Goal: Information Seeking & Learning: Learn about a topic

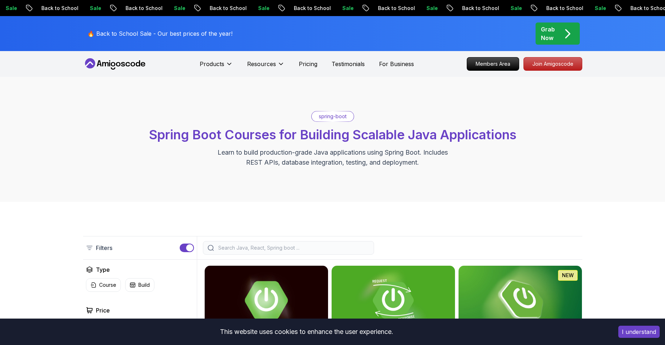
scroll to position [148, 0]
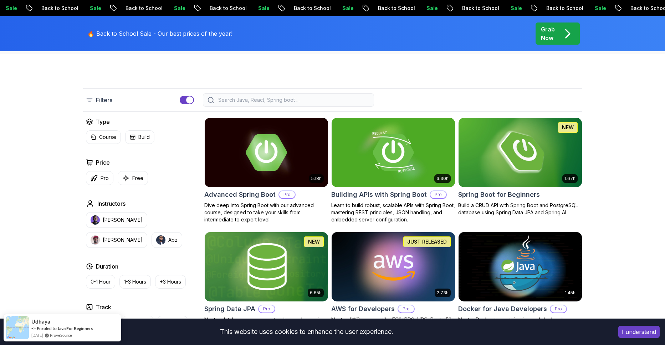
click at [513, 154] on img at bounding box center [521, 152] width 130 height 72
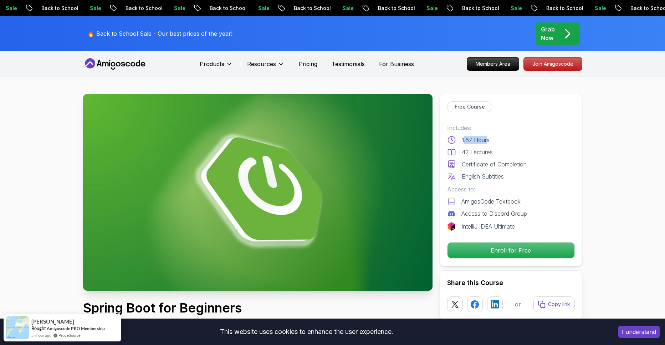
drag, startPoint x: 464, startPoint y: 140, endPoint x: 487, endPoint y: 141, distance: 23.6
click at [487, 141] on p "1.67 Hours" at bounding box center [476, 140] width 28 height 9
drag, startPoint x: 492, startPoint y: 141, endPoint x: 460, endPoint y: 140, distance: 31.8
click at [460, 140] on div "1.67 Hours" at bounding box center [511, 140] width 128 height 9
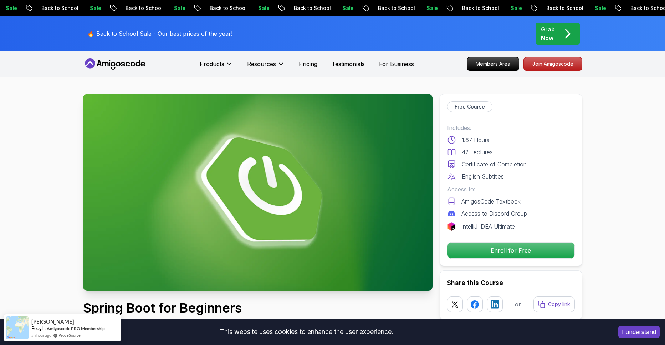
click at [467, 148] on p "42 Lectures" at bounding box center [477, 152] width 31 height 9
drag, startPoint x: 465, startPoint y: 149, endPoint x: 502, endPoint y: 151, distance: 37.1
click at [502, 151] on div "42 Lectures" at bounding box center [511, 152] width 128 height 9
click at [498, 153] on div "42 Lectures" at bounding box center [511, 152] width 128 height 9
drag, startPoint x: 528, startPoint y: 163, endPoint x: 454, endPoint y: 166, distance: 74.6
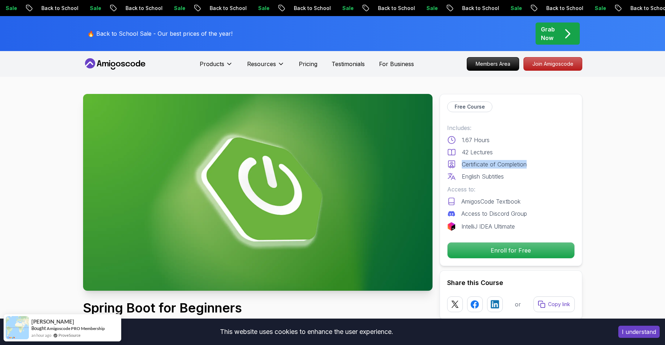
click at [454, 166] on div "Certificate of Completion" at bounding box center [511, 164] width 128 height 9
click at [476, 173] on p "English Subtitles" at bounding box center [483, 176] width 42 height 9
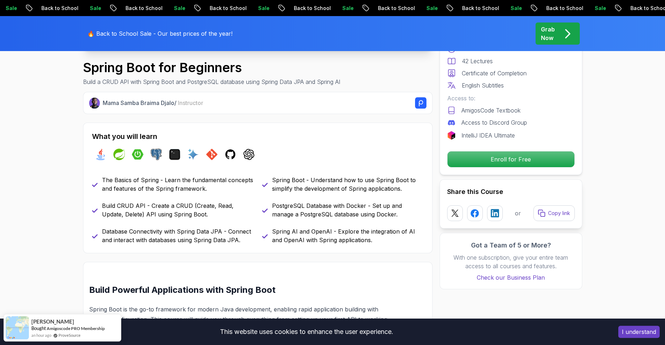
scroll to position [246, 0]
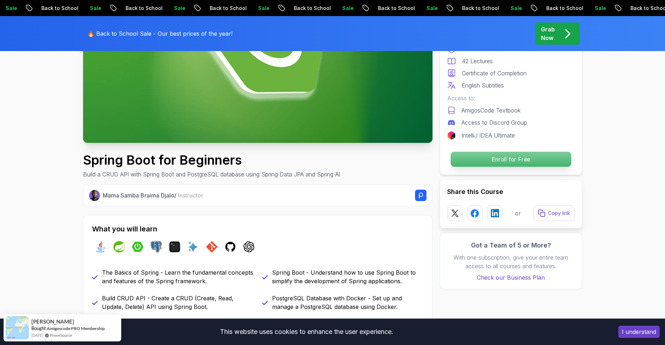
click at [482, 160] on p "Enroll for Free" at bounding box center [511, 159] width 121 height 15
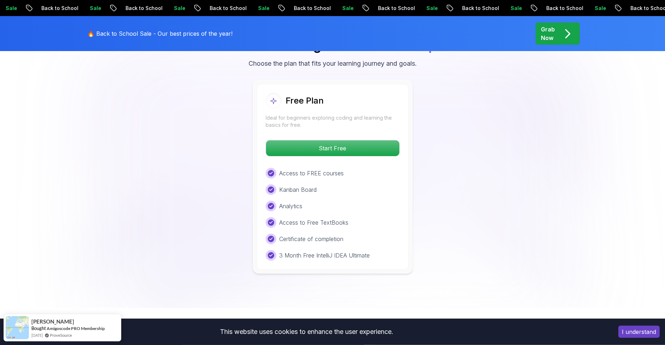
scroll to position [1403, 0]
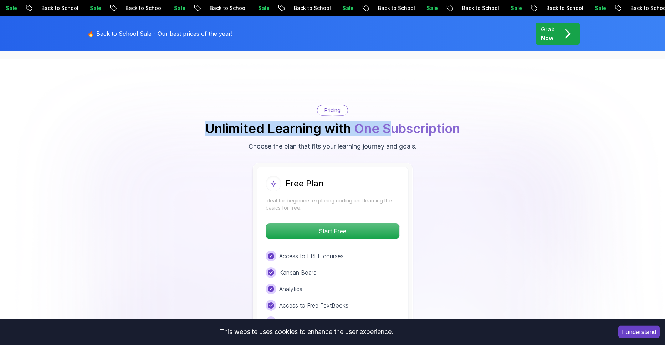
drag, startPoint x: 231, startPoint y: 119, endPoint x: 400, endPoint y: 118, distance: 168.4
click at [394, 121] on h2 "Unlimited Learning with One Subscription" at bounding box center [332, 128] width 255 height 14
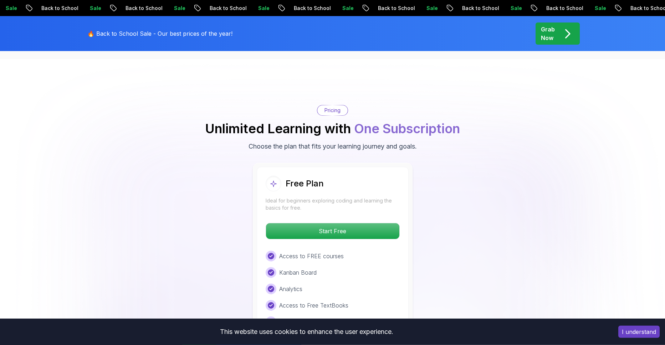
click at [405, 121] on span "One Subscription" at bounding box center [407, 129] width 106 height 16
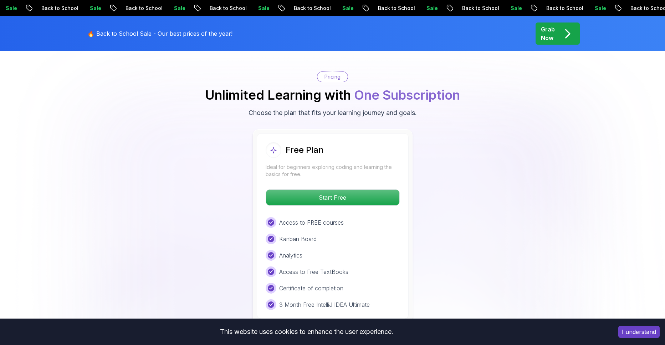
scroll to position [1501, 0]
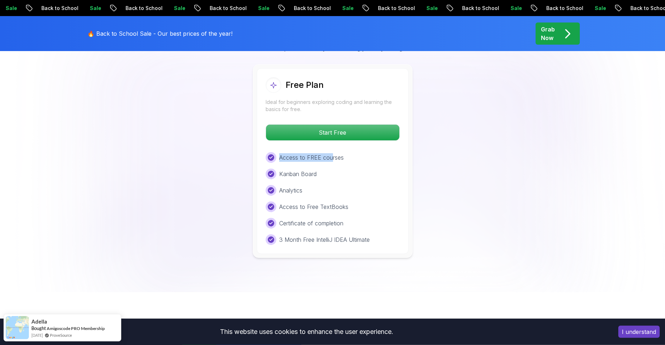
drag, startPoint x: 280, startPoint y: 148, endPoint x: 332, endPoint y: 152, distance: 51.9
click at [334, 153] on p "Access to FREE courses" at bounding box center [311, 157] width 65 height 9
click at [325, 168] on div "Kanban Board" at bounding box center [333, 173] width 134 height 11
drag, startPoint x: 323, startPoint y: 162, endPoint x: 266, endPoint y: 164, distance: 56.8
click at [266, 168] on div "Kanban Board" at bounding box center [333, 173] width 134 height 11
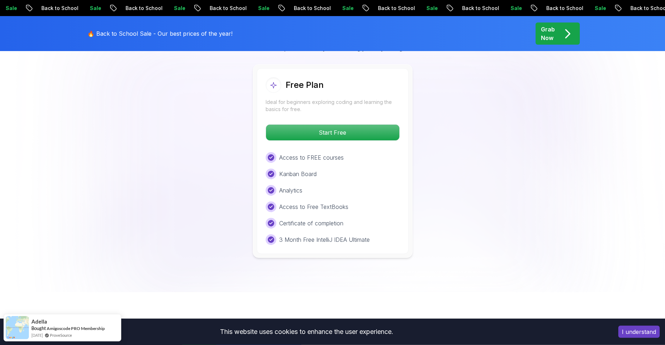
click at [287, 186] on p "Analytics" at bounding box center [290, 190] width 23 height 9
drag, startPoint x: 278, startPoint y: 192, endPoint x: 356, endPoint y: 194, distance: 77.5
click at [355, 201] on div "Access to Free TextBooks" at bounding box center [333, 206] width 134 height 11
click at [352, 201] on div "Access to Free TextBooks" at bounding box center [333, 206] width 134 height 11
drag, startPoint x: 285, startPoint y: 209, endPoint x: 360, endPoint y: 211, distance: 75.3
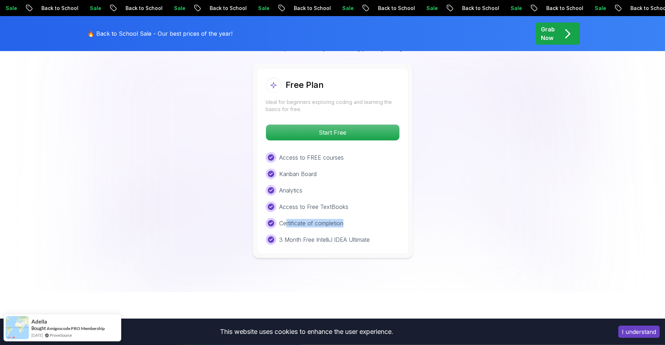
click at [360, 218] on div "Certificate of completion" at bounding box center [333, 223] width 134 height 11
click at [354, 220] on div "Access to FREE courses Kanban Board Analytics Access to Free TextBooks Certific…" at bounding box center [333, 198] width 134 height 93
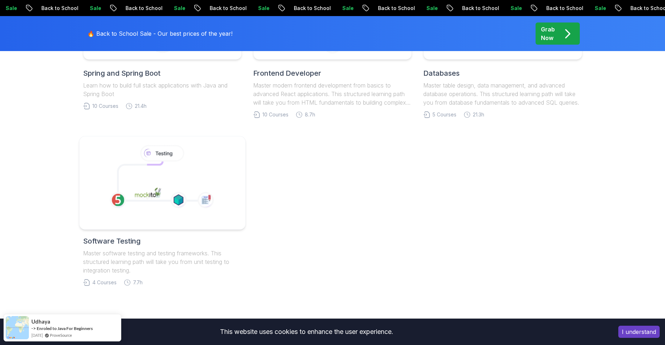
scroll to position [345, 0]
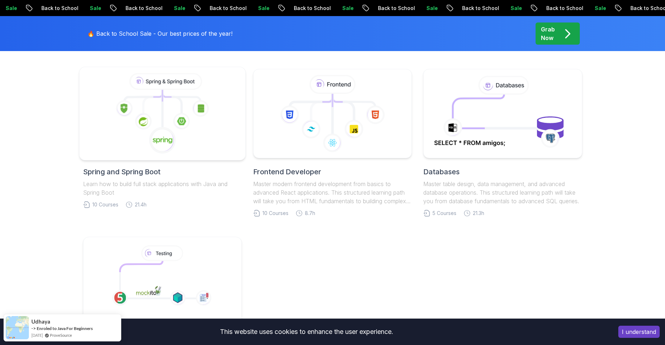
click at [180, 125] on icon at bounding box center [181, 121] width 17 height 17
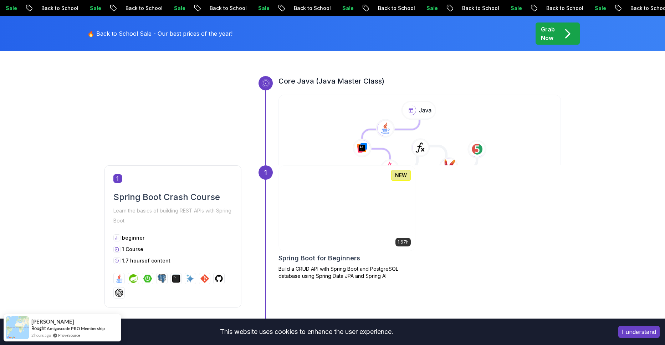
scroll to position [394, 0]
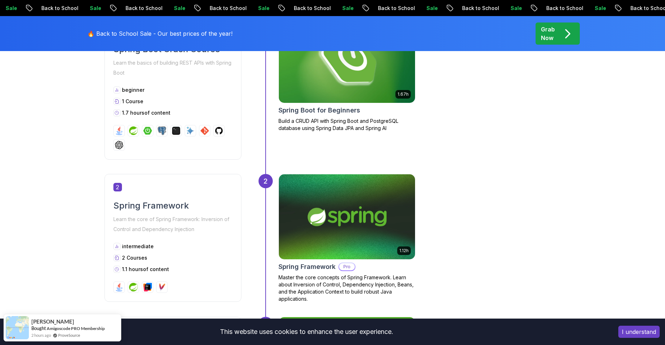
click at [317, 81] on img at bounding box center [346, 60] width 143 height 89
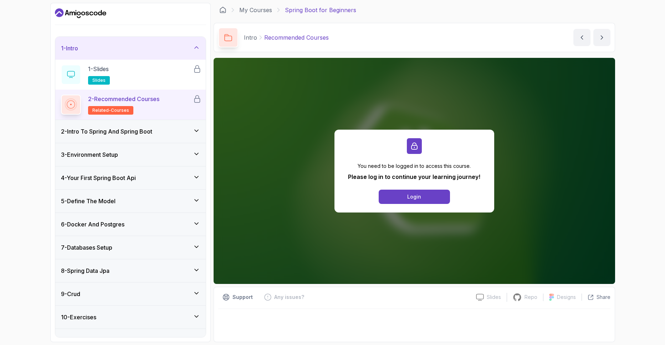
click at [102, 156] on h3 "3 - Environment Setup" at bounding box center [89, 154] width 57 height 9
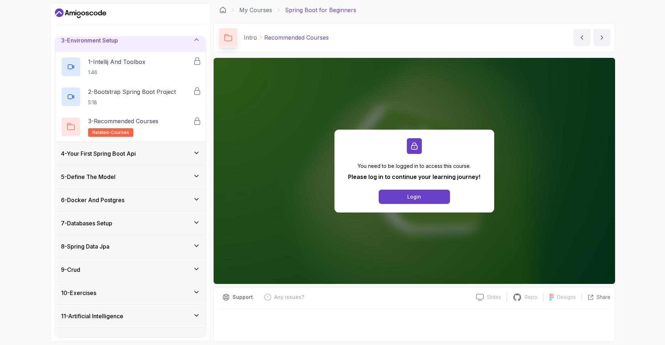
scroll to position [68, 0]
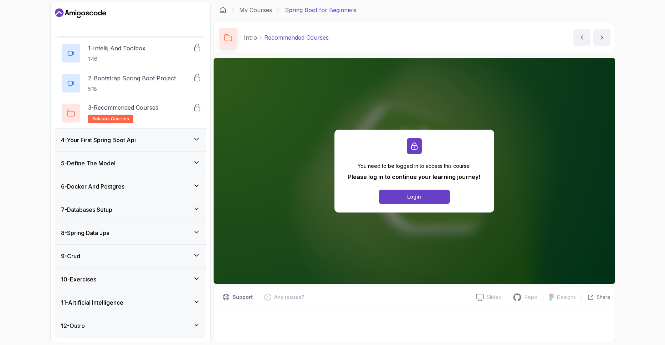
click at [117, 193] on div "6 - Docker And Postgres" at bounding box center [130, 186] width 151 height 23
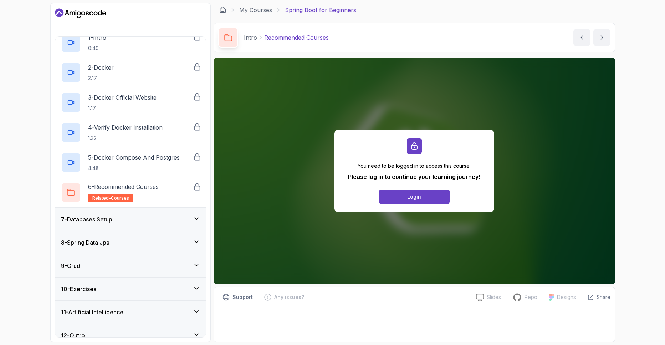
scroll to position [158, 0]
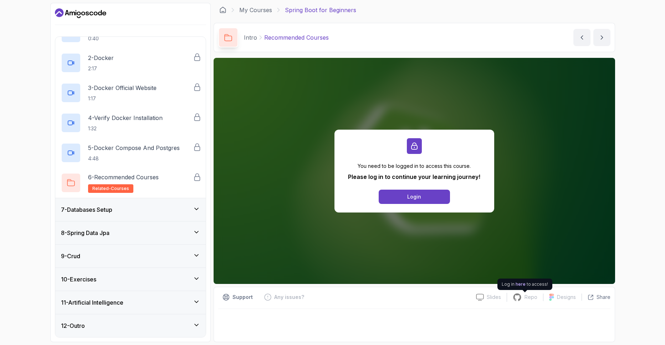
click at [522, 298] on icon at bounding box center [517, 297] width 9 height 9
click at [525, 298] on div "Repo" at bounding box center [525, 297] width 36 height 9
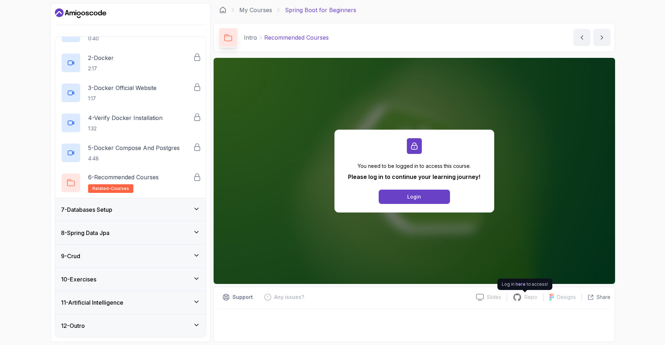
click at [522, 299] on icon at bounding box center [517, 297] width 9 height 9
